Goal: Transaction & Acquisition: Purchase product/service

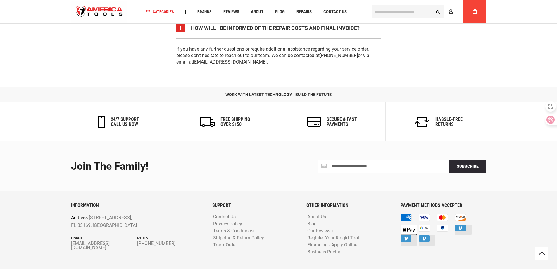
scroll to position [1096, 0]
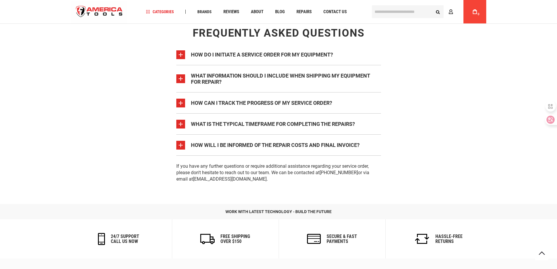
click at [387, 14] on input "text" at bounding box center [408, 11] width 72 height 13
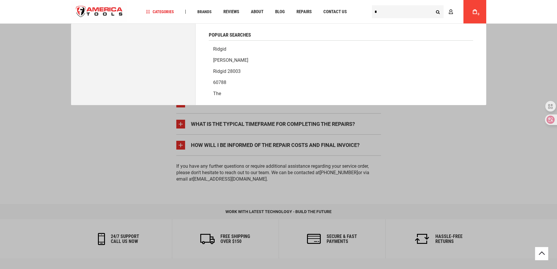
scroll to position [0, 0]
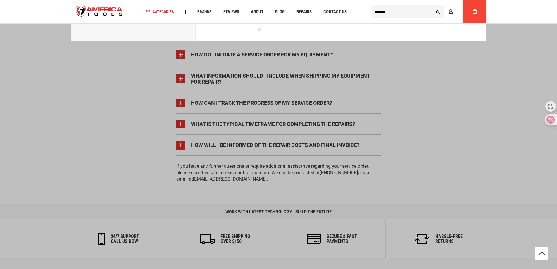
type input "*******"
click at [433, 6] on button "Search" at bounding box center [438, 11] width 11 height 11
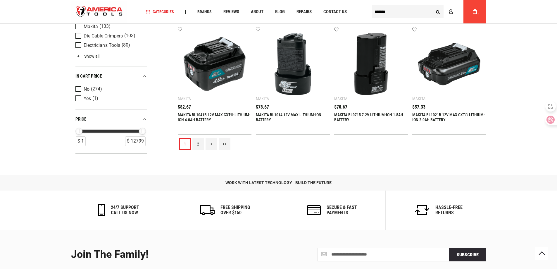
scroll to position [702, 0]
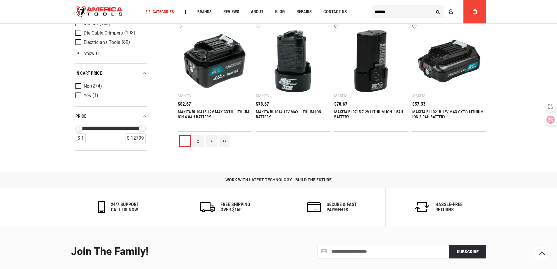
click at [197, 142] on link "2" at bounding box center [198, 141] width 12 height 12
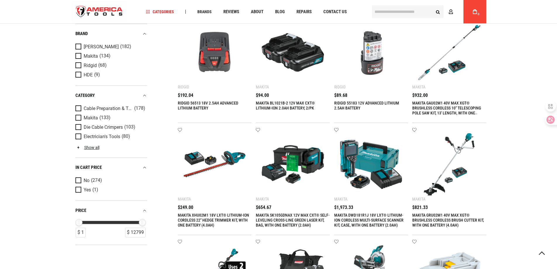
scroll to position [380, 0]
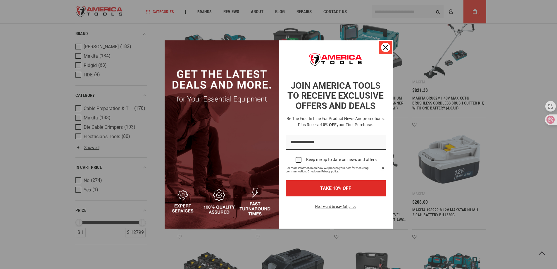
click at [389, 43] on div "Close" at bounding box center [385, 47] width 9 height 9
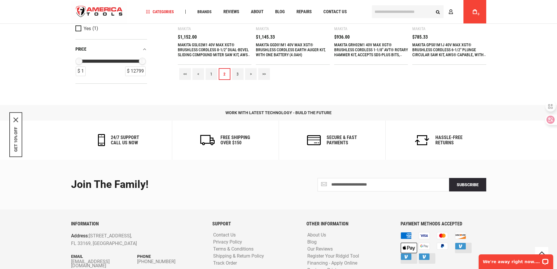
scroll to position [0, 0]
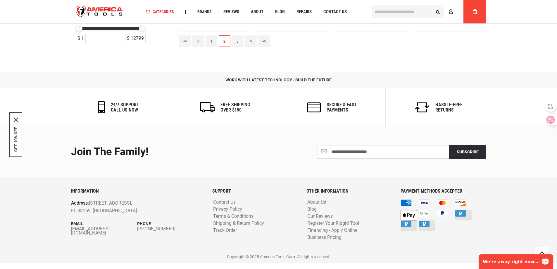
click at [503, 258] on div "We're away right now. Please check back later!" at bounding box center [516, 261] width 75 height 15
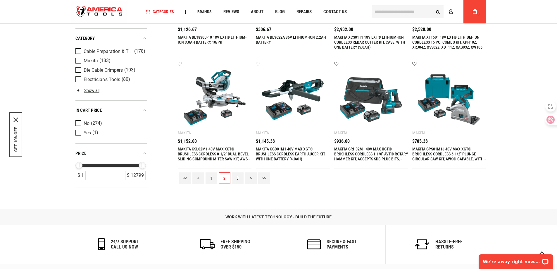
scroll to position [679, 0]
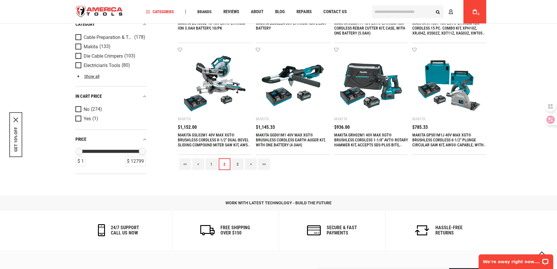
click at [210, 164] on link "1" at bounding box center [212, 164] width 12 height 12
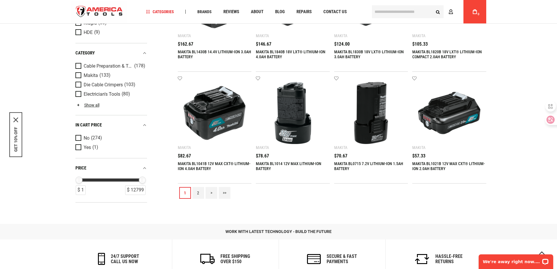
scroll to position [650, 0]
